Goal: Information Seeking & Learning: Learn about a topic

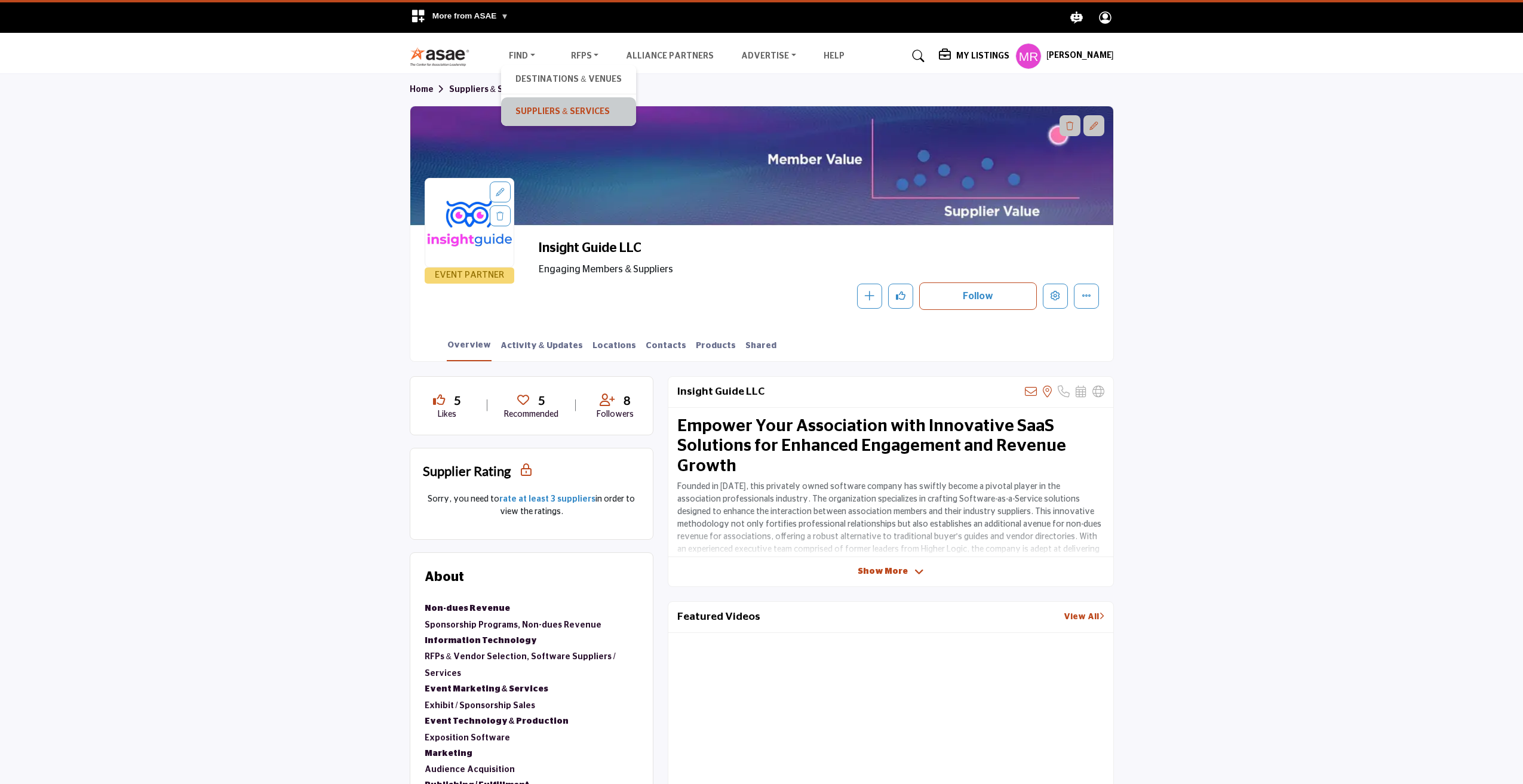
click at [559, 111] on link "Suppliers & Services" at bounding box center [568, 111] width 122 height 17
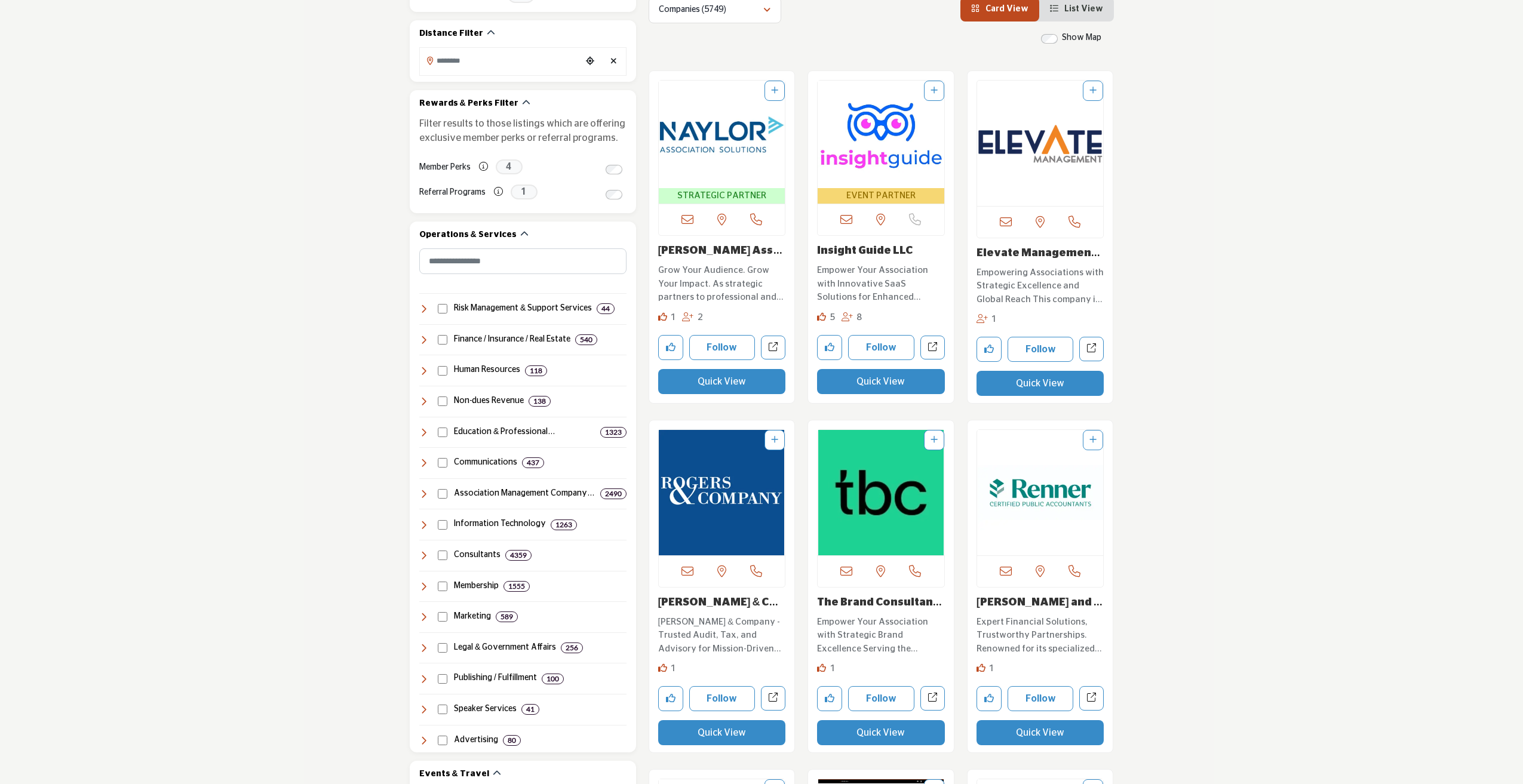
scroll to position [477, 0]
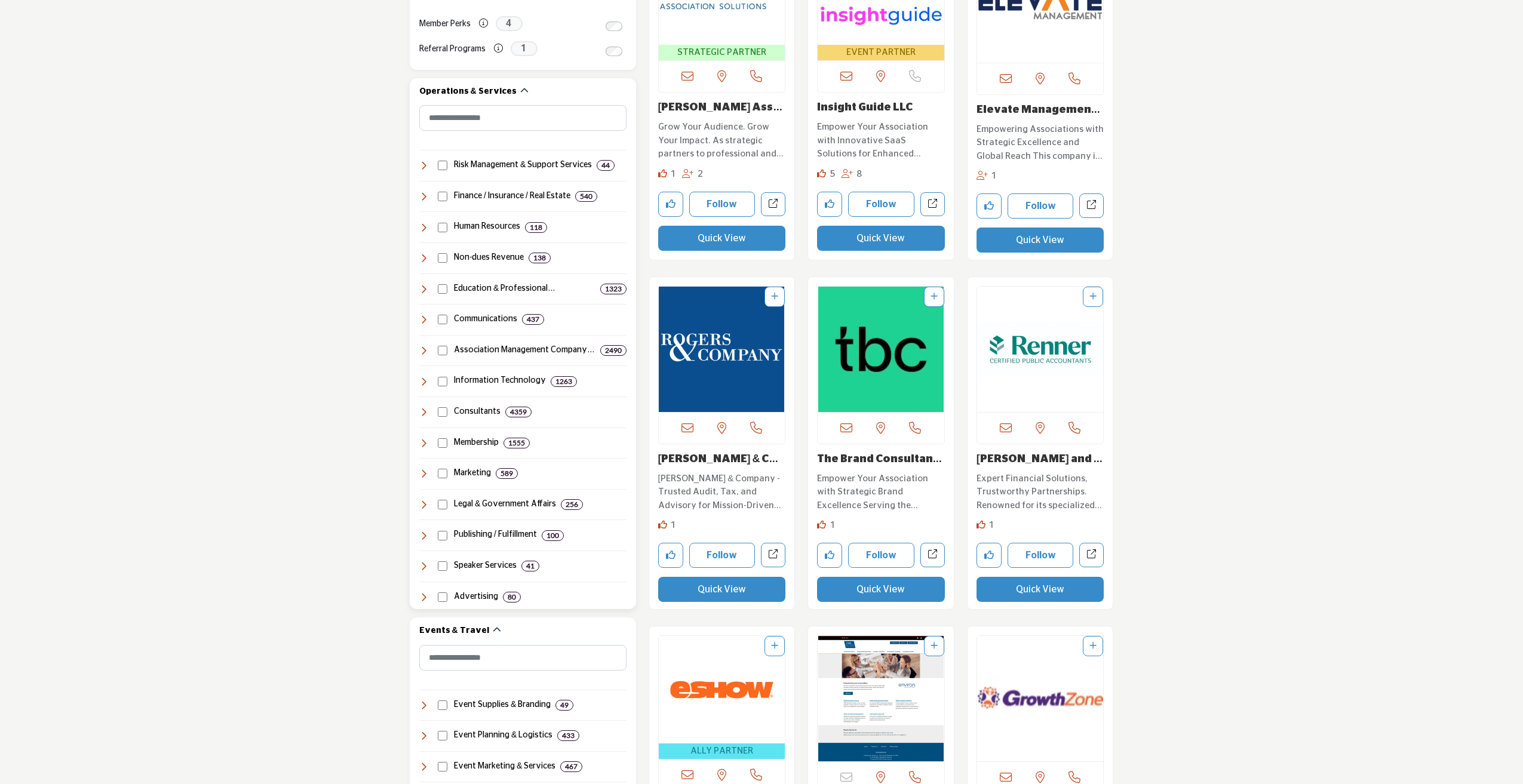
click at [420, 471] on icon at bounding box center [423, 473] width 9 height 9
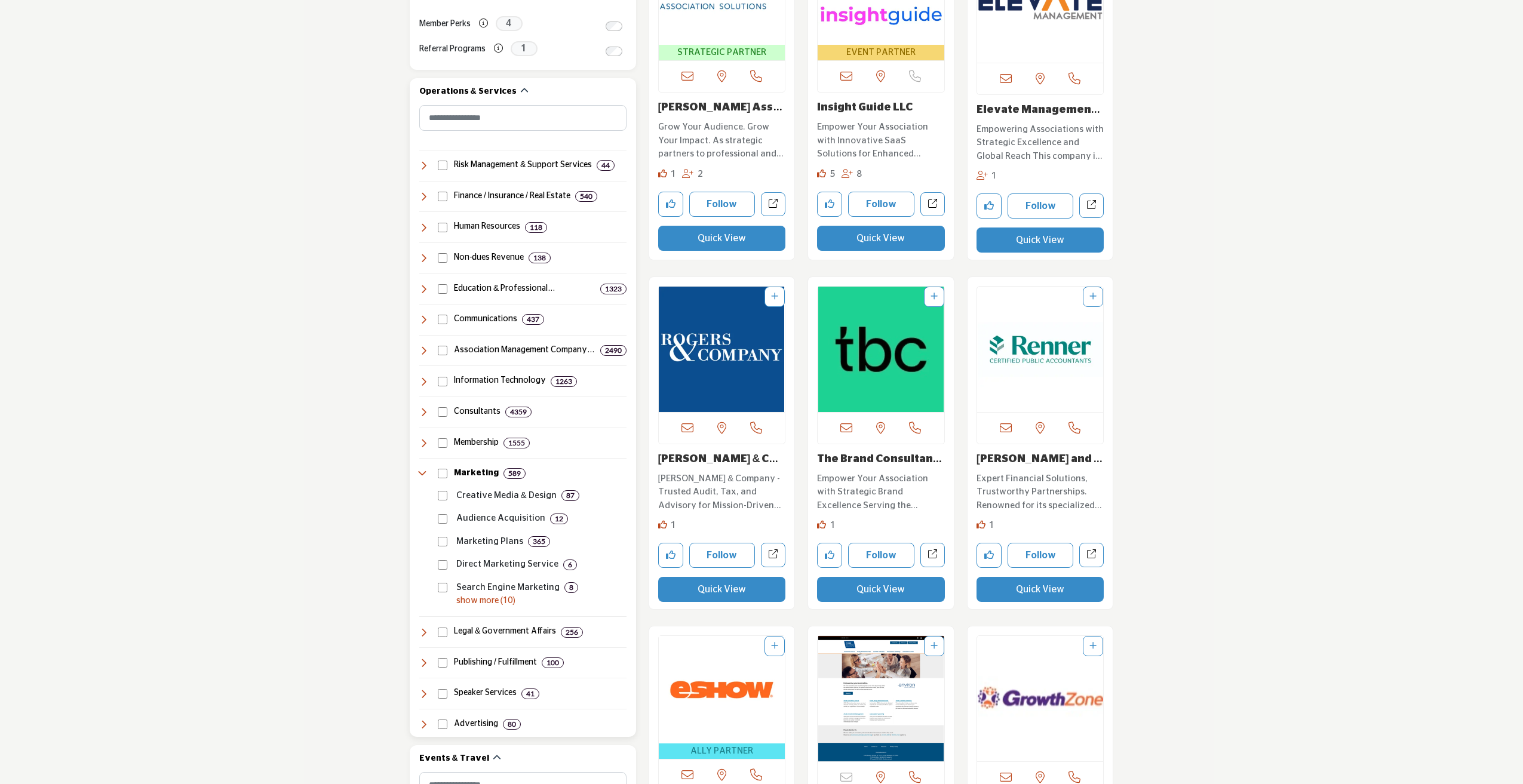
click at [480, 600] on p "show more (10)" at bounding box center [541, 600] width 170 height 12
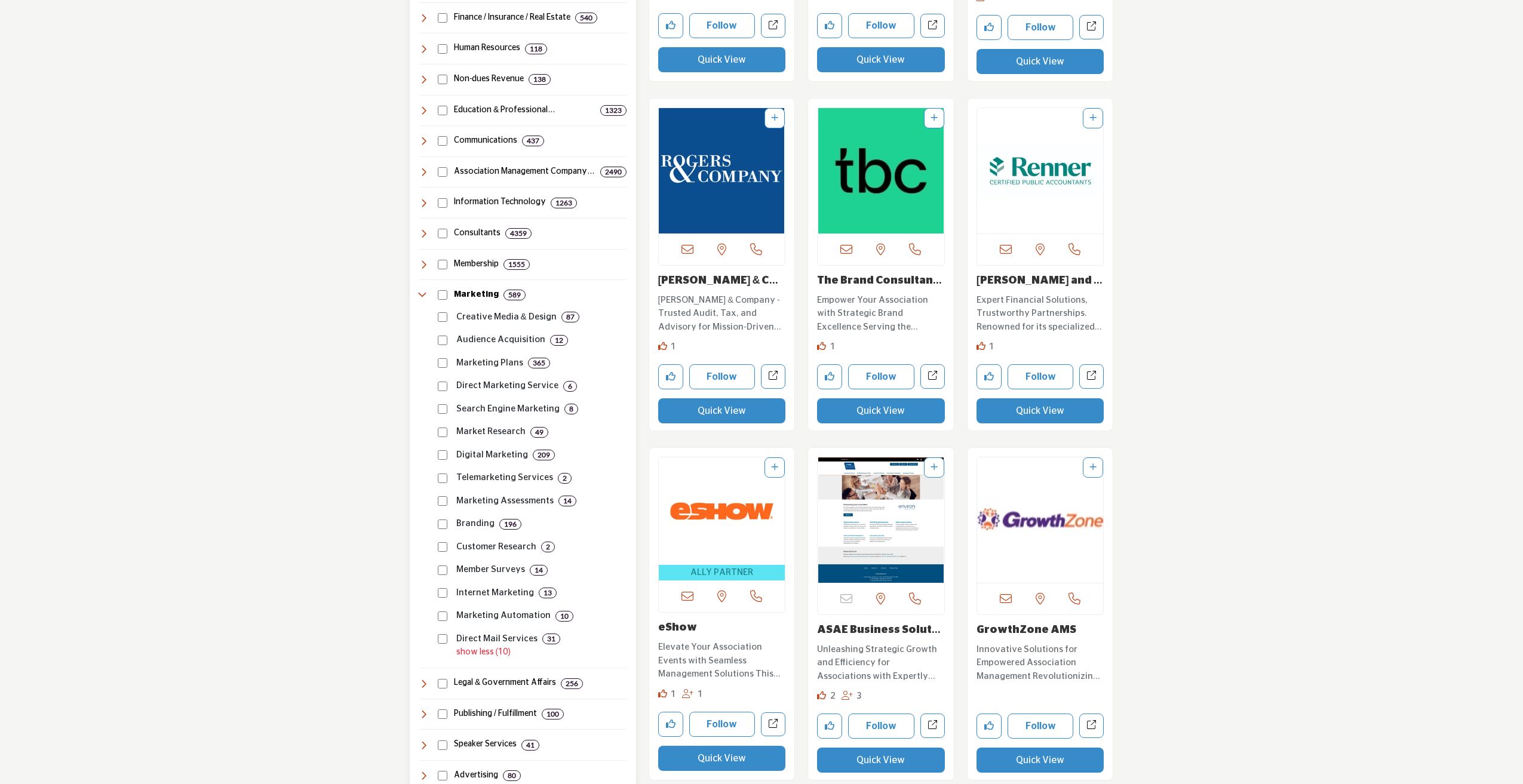
scroll to position [657, 0]
click at [467, 611] on p "Marketing Automation" at bounding box center [504, 615] width 94 height 14
